Goal: Complete application form: Complete application form

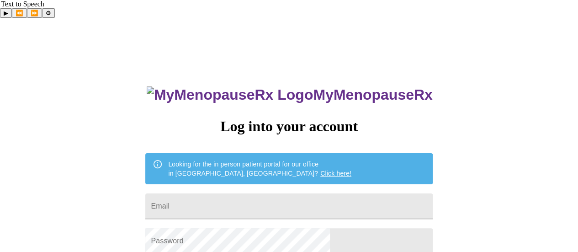
click at [285, 189] on form "Email" at bounding box center [288, 206] width 287 height 35
click at [285, 193] on input "Email" at bounding box center [288, 206] width 287 height 26
type input "[EMAIL_ADDRESS][DOMAIN_NAME]"
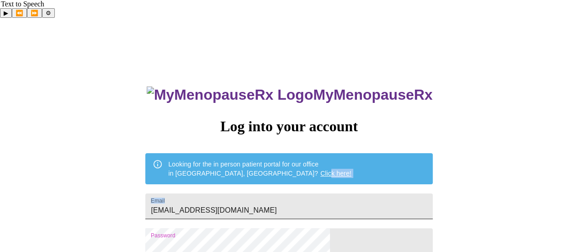
drag, startPoint x: 278, startPoint y: 161, endPoint x: 277, endPoint y: 179, distance: 17.8
click at [277, 179] on div "MyMenopauseRx Log into your account Looking for the in person patient portal fo…" at bounding box center [288, 198] width 305 height 252
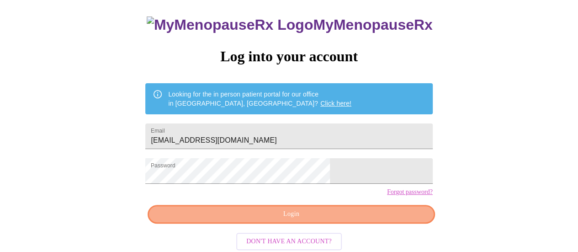
click at [351, 213] on span "Login" at bounding box center [291, 213] width 266 height 11
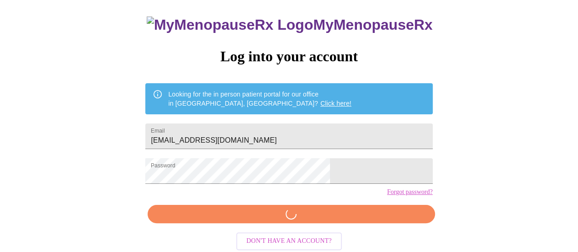
scroll to position [69, 0]
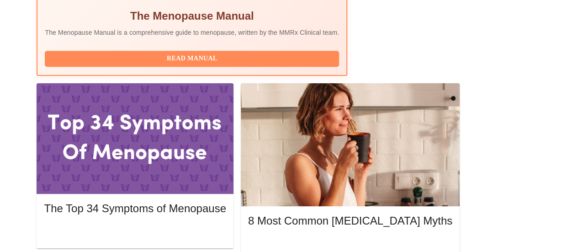
scroll to position [394, 0]
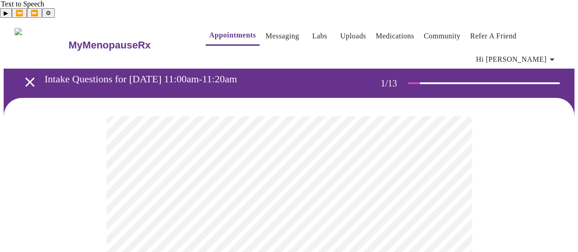
scroll to position [165, 0]
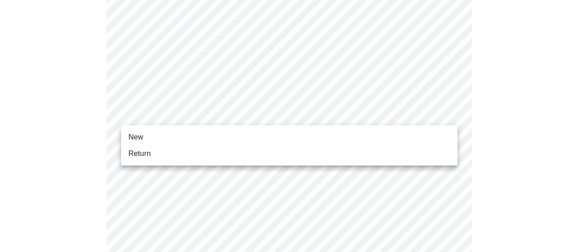
click at [228, 149] on li "Return" at bounding box center [289, 153] width 336 height 16
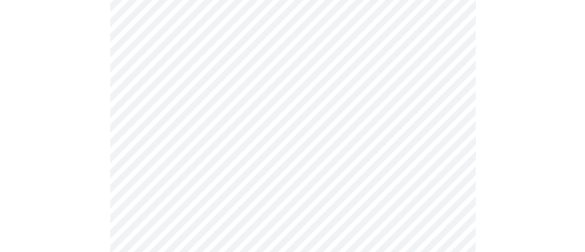
scroll to position [581, 0]
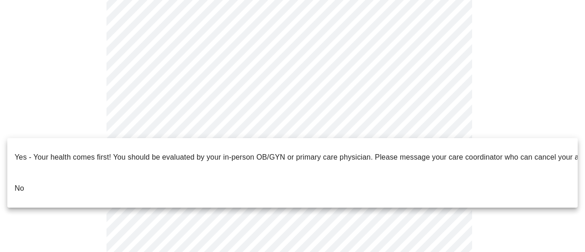
click at [27, 173] on li "No" at bounding box center [292, 188] width 570 height 31
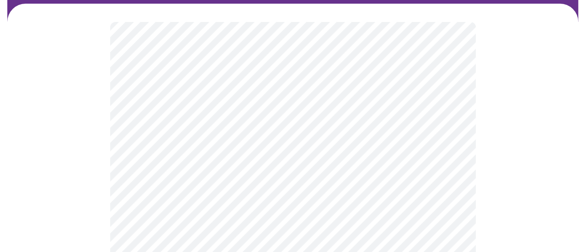
scroll to position [95, 0]
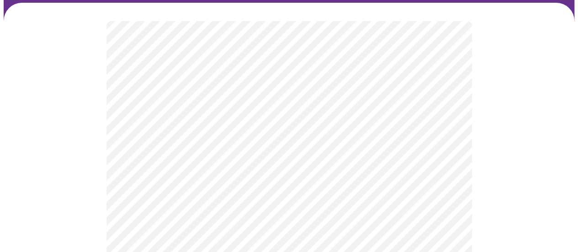
click at [452, 106] on body "MyMenopauseRx Appointments Messaging Labs Uploads Medications Community Refer a…" at bounding box center [289, 207] width 571 height 562
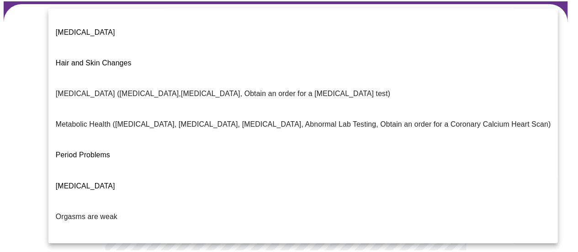
scroll to position [221, 0]
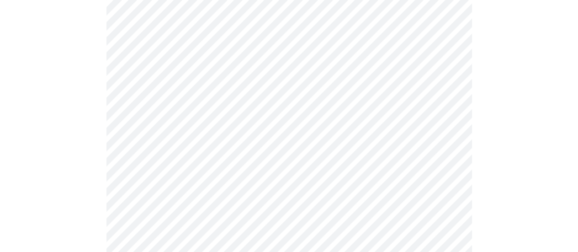
scroll to position [215, 0]
click at [411, 81] on body "MyMenopauseRx Appointments Messaging Labs Uploads Medications Community Refer a…" at bounding box center [289, 85] width 571 height 556
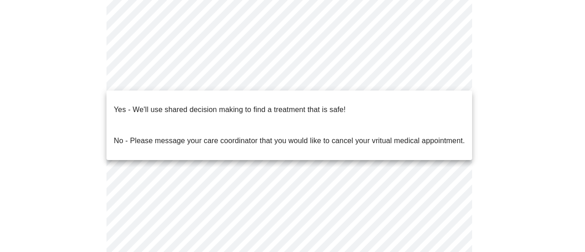
click at [294, 108] on span "Yes - We'll use shared decision making to find a treatment that is safe!" at bounding box center [230, 110] width 232 height 26
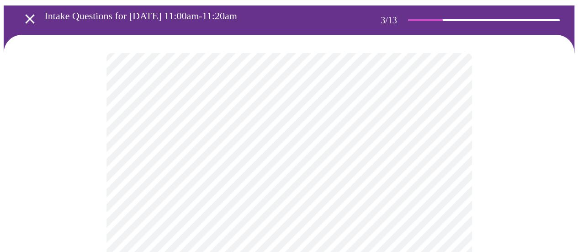
scroll to position [60, 0]
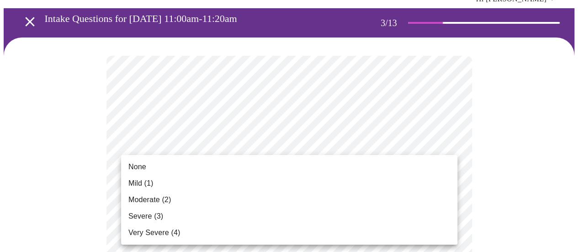
click at [135, 189] on li "Mild (1)" at bounding box center [289, 183] width 336 height 16
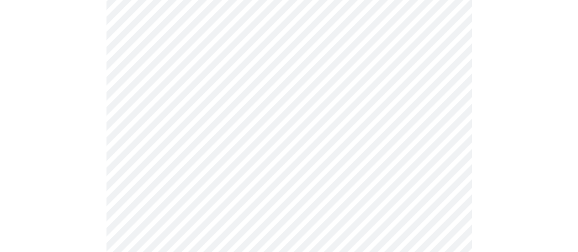
scroll to position [165, 0]
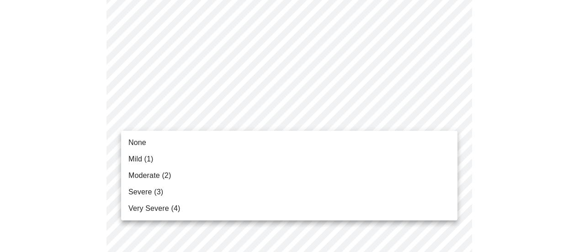
click at [138, 142] on span "None" at bounding box center [137, 142] width 18 height 11
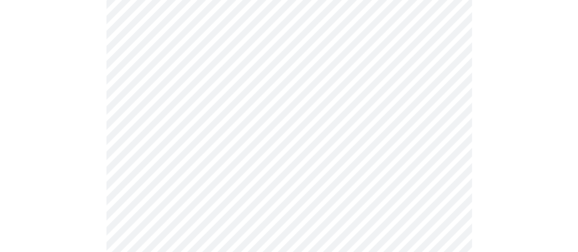
scroll to position [241, 0]
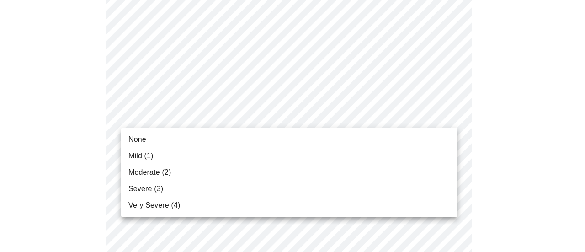
click at [155, 154] on li "Mild (1)" at bounding box center [289, 156] width 336 height 16
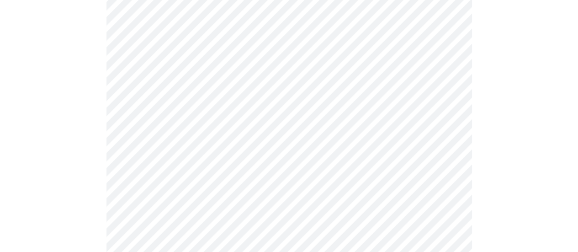
scroll to position [329, 0]
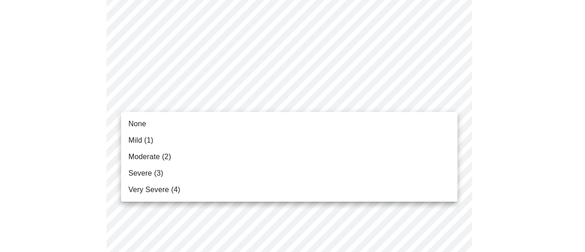
click at [146, 123] on span "None" at bounding box center [137, 123] width 18 height 11
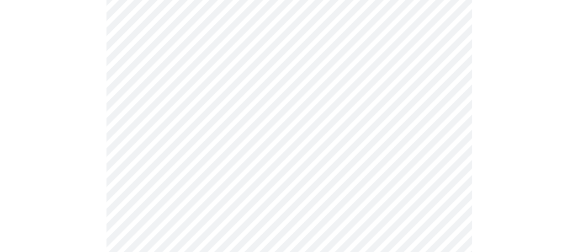
scroll to position [393, 0]
click at [418, 96] on body "MyMenopauseRx Appointments Messaging Labs Uploads Medications Community Refer a…" at bounding box center [289, 216] width 571 height 1177
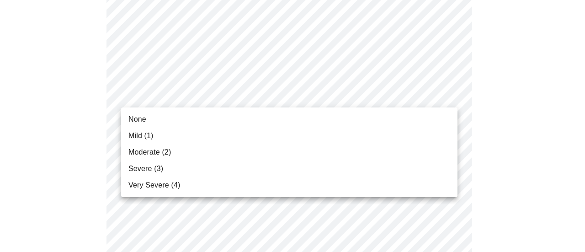
click at [375, 124] on li "None" at bounding box center [289, 119] width 336 height 16
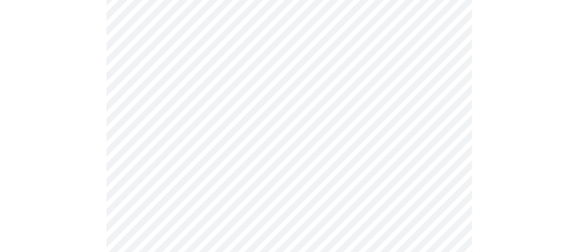
scroll to position [452, 0]
click at [438, 94] on body "MyMenopauseRx Appointments Messaging Labs Uploads Medications Community Refer a…" at bounding box center [289, 152] width 571 height 1164
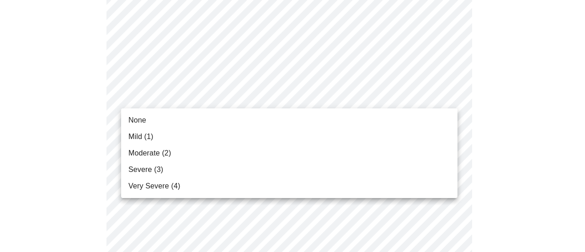
click at [239, 143] on li "Mild (1)" at bounding box center [289, 136] width 336 height 16
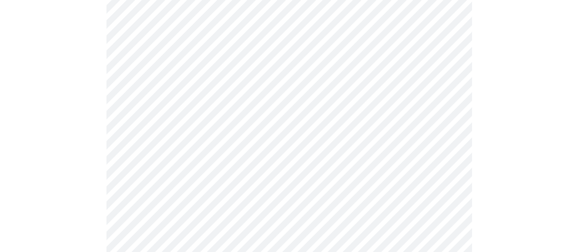
scroll to position [518, 0]
click at [359, 97] on body "MyMenopauseRx Appointments Messaging Labs Uploads Medications Community Refer a…" at bounding box center [289, 79] width 571 height 1152
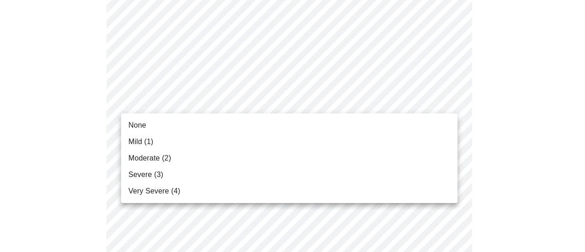
click at [153, 142] on span "Mild (1)" at bounding box center [140, 141] width 25 height 11
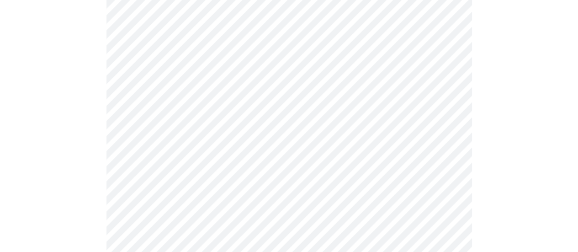
scroll to position [559, 0]
click at [327, 139] on body "MyMenopauseRx Appointments Messaging Labs Uploads Medications Community Refer a…" at bounding box center [289, 31] width 571 height 1139
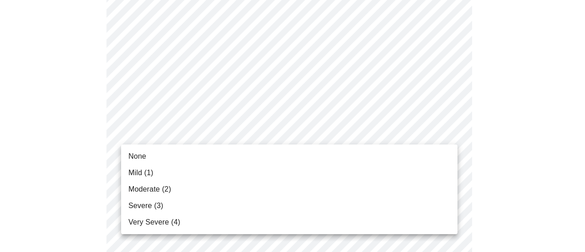
click at [149, 175] on span "Mild (1)" at bounding box center [140, 172] width 25 height 11
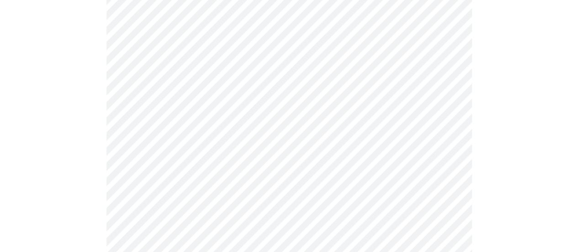
scroll to position [626, 0]
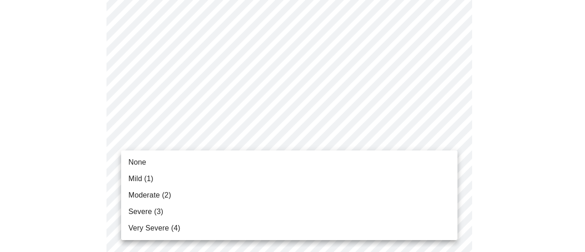
click at [269, 185] on li "Mild (1)" at bounding box center [289, 178] width 336 height 16
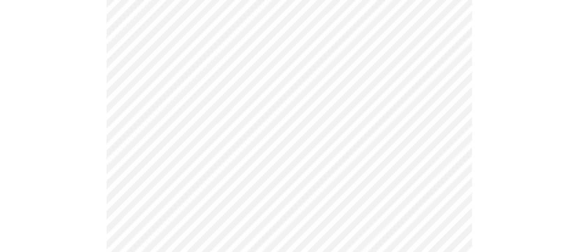
scroll to position [737, 0]
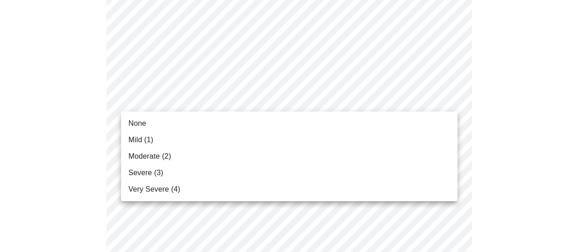
click at [299, 159] on li "Moderate (2)" at bounding box center [289, 156] width 336 height 16
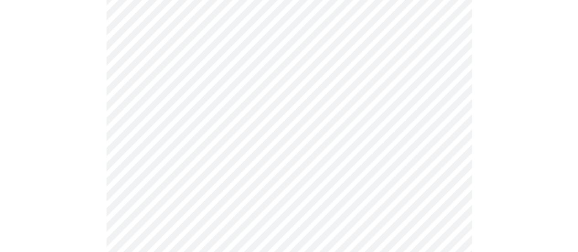
scroll to position [802, 0]
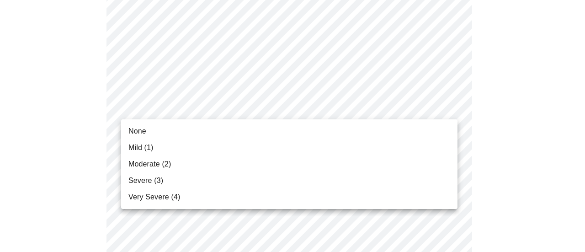
click at [323, 166] on li "Moderate (2)" at bounding box center [289, 164] width 336 height 16
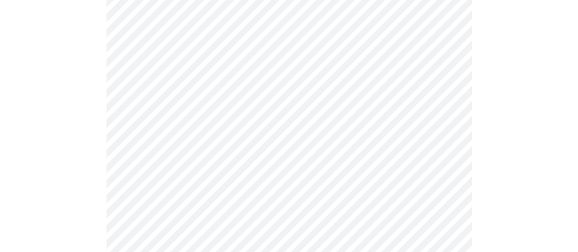
scroll to position [421, 0]
click at [446, 145] on body "MyMenopauseRx Appointments Messaging Labs Uploads Medications Community Refer a…" at bounding box center [289, 57] width 571 height 914
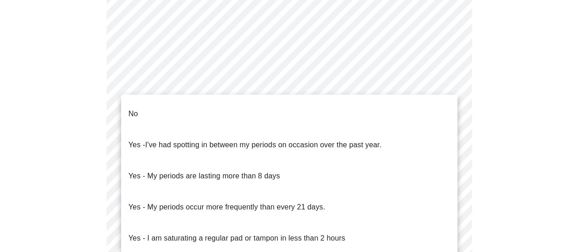
click at [529, 207] on div at bounding box center [292, 126] width 585 height 252
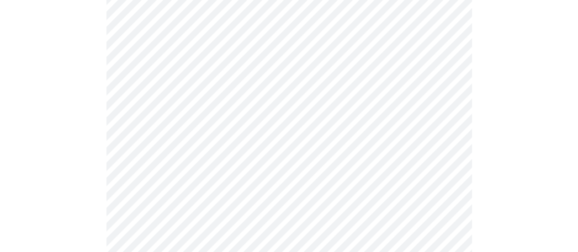
click at [440, 144] on body "MyMenopauseRx Appointments Messaging Labs Uploads Medications Community Refer a…" at bounding box center [289, 57] width 571 height 914
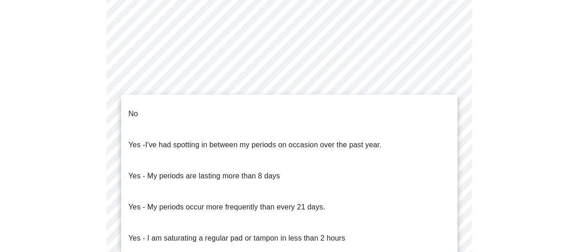
click at [193, 111] on li "No" at bounding box center [289, 113] width 336 height 31
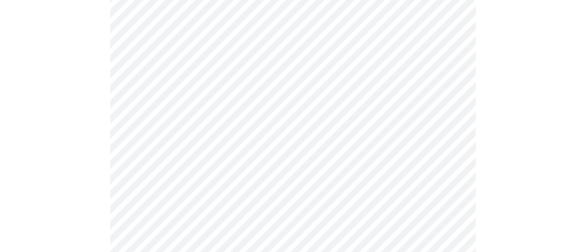
scroll to position [486, 0]
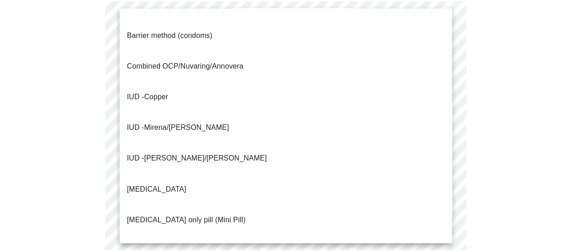
scroll to position [31, 0]
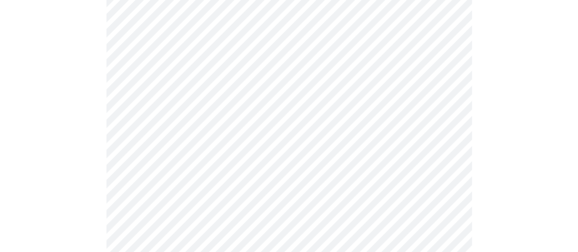
scroll to position [602, 0]
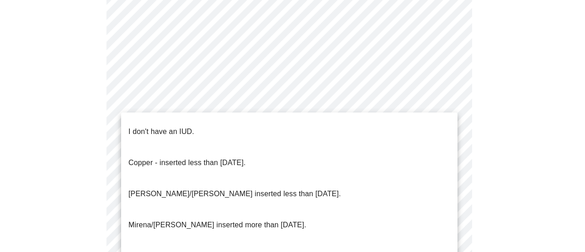
click at [287, 128] on li "I don't have an IUD." at bounding box center [289, 131] width 336 height 31
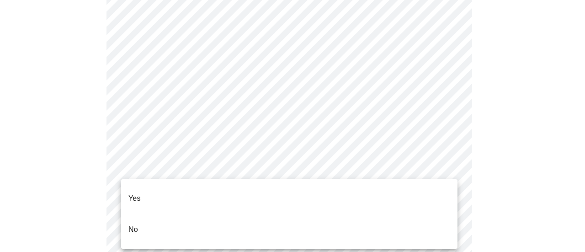
click at [257, 192] on li "Yes" at bounding box center [289, 198] width 336 height 31
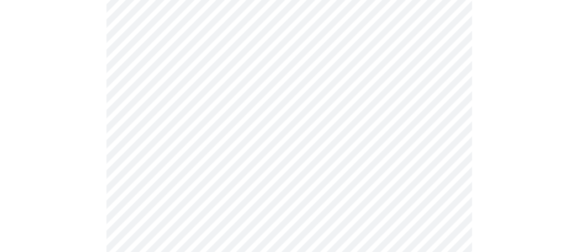
scroll to position [127, 0]
click at [447, 122] on body "MyMenopauseRx Appointments Messaging Labs Uploads Medications Community Refer a…" at bounding box center [289, 241] width 571 height 694
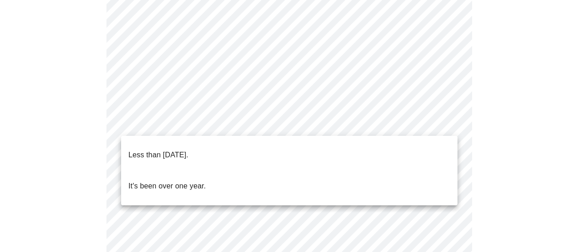
click at [188, 149] on p "Less than one year ago." at bounding box center [158, 154] width 60 height 11
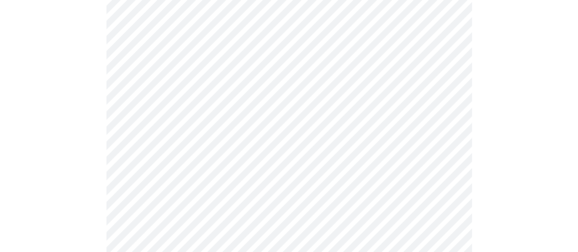
scroll to position [187, 0]
click at [445, 141] on body "MyMenopauseRx Appointments Messaging Labs Uploads Medications Community Refer a…" at bounding box center [289, 179] width 571 height 688
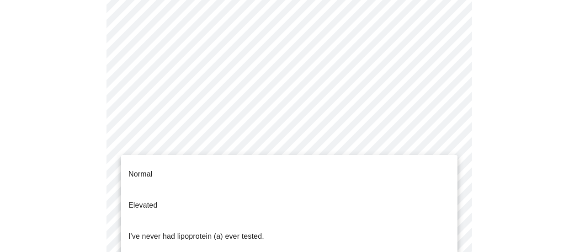
click at [532, 211] on div at bounding box center [292, 126] width 585 height 252
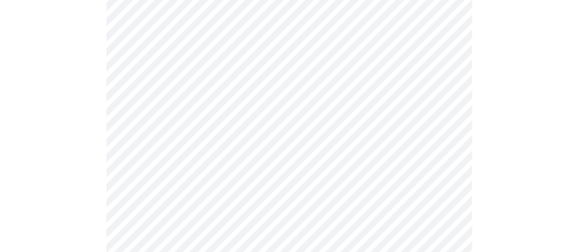
scroll to position [174, 0]
click at [451, 159] on body "MyMenopauseRx Appointments Messaging Labs Uploads Medications Community Refer a…" at bounding box center [289, 191] width 571 height 688
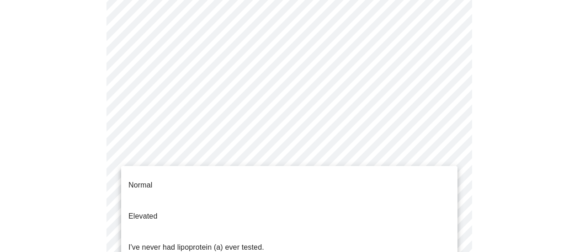
click at [432, 232] on li "I've never had lipoprotein (a) ever tested." at bounding box center [289, 247] width 336 height 31
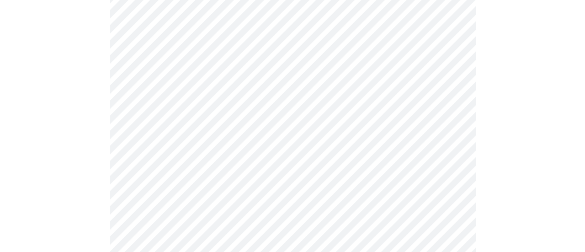
scroll to position [153, 0]
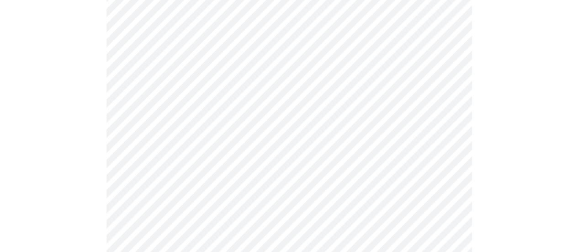
click at [303, 121] on body "MyMenopauseRx Appointments Messaging Labs Uploads Medications Community Refer a…" at bounding box center [289, 113] width 571 height 488
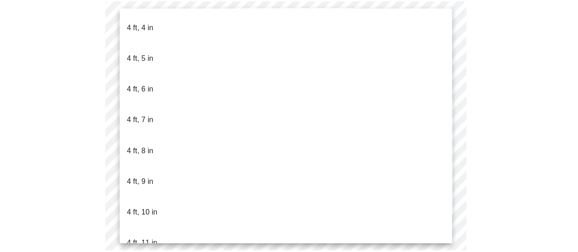
scroll to position [504, 0]
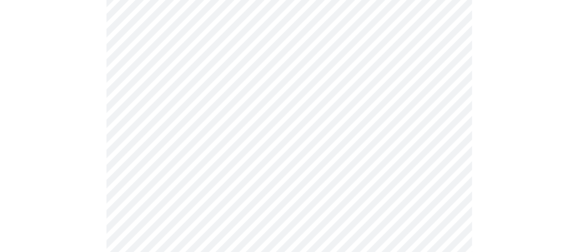
scroll to position [2380, 0]
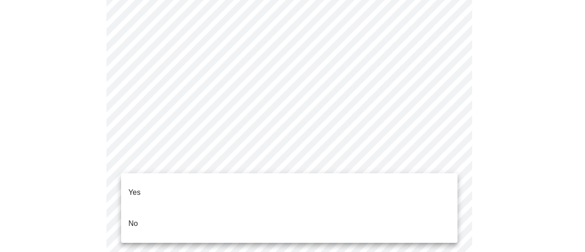
click at [196, 186] on li "Yes" at bounding box center [289, 192] width 336 height 31
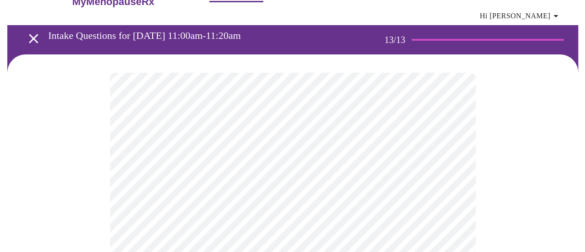
scroll to position [44, 0]
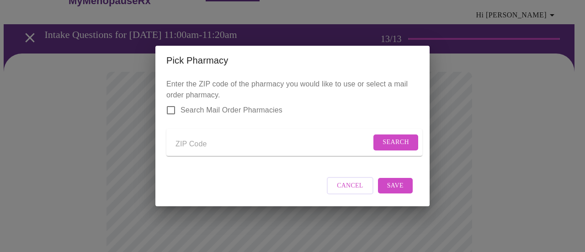
click at [256, 143] on input "Send a message to your care team" at bounding box center [273, 144] width 196 height 15
click at [387, 140] on span "Search" at bounding box center [396, 142] width 27 height 11
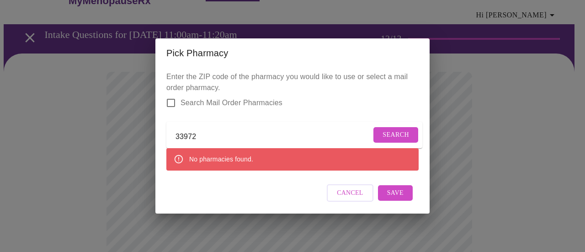
click at [219, 138] on input "33972" at bounding box center [273, 136] width 196 height 15
type input "33936"
click at [386, 133] on span "Search" at bounding box center [396, 134] width 27 height 11
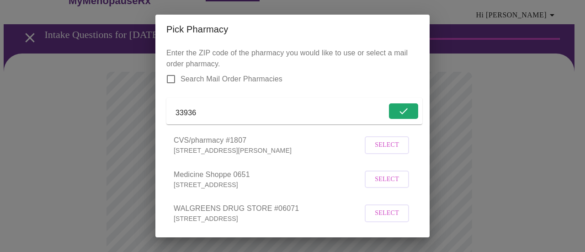
click at [377, 151] on span "Select" at bounding box center [387, 144] width 24 height 11
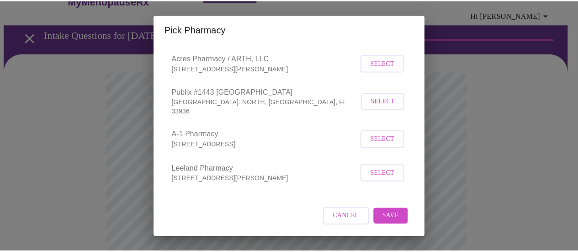
scroll to position [3, 0]
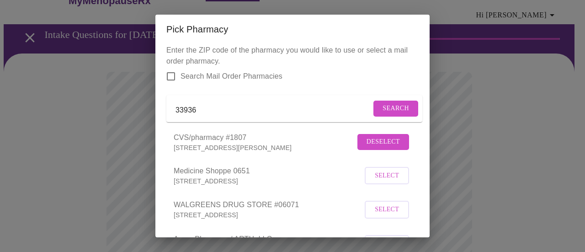
click at [510, 145] on div "Pick Pharmacy Enter the ZIP code of the pharmacy you would like to use or selec…" at bounding box center [292, 126] width 585 height 252
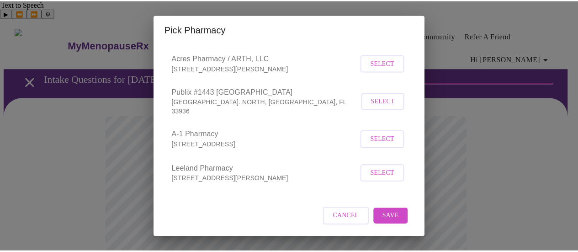
scroll to position [187, 0]
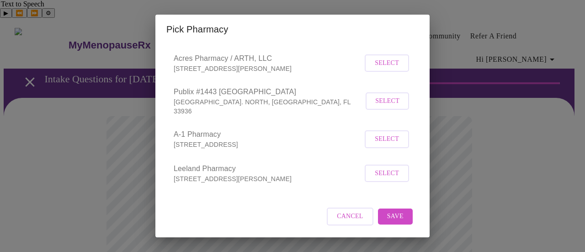
click at [393, 214] on span "Save" at bounding box center [395, 216] width 16 height 11
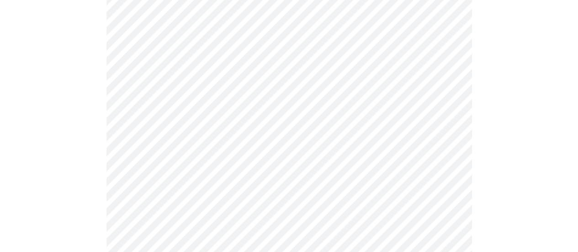
scroll to position [601, 0]
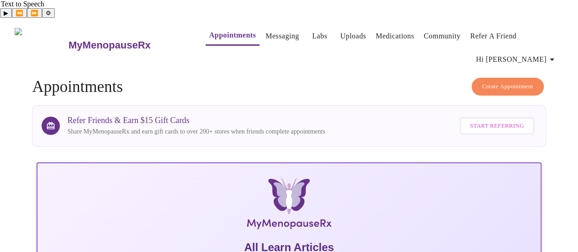
click at [553, 54] on icon "button" at bounding box center [552, 59] width 11 height 11
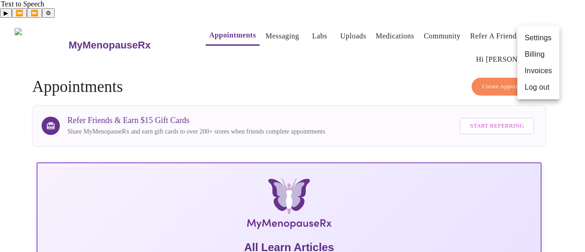
click at [537, 56] on li "Billing" at bounding box center [538, 54] width 42 height 16
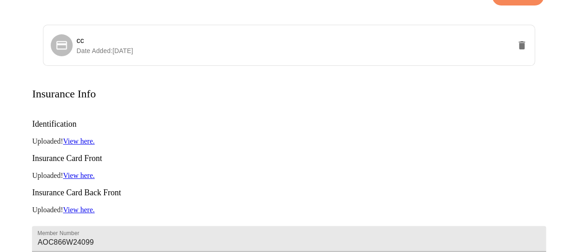
scroll to position [122, 0]
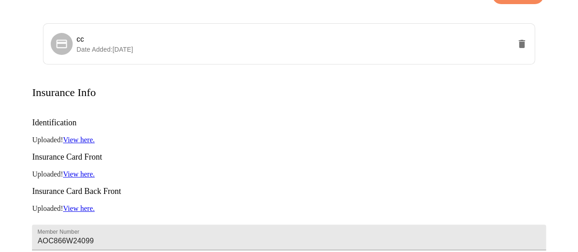
click at [86, 136] on link "View here." at bounding box center [79, 140] width 32 height 8
